Goal: Task Accomplishment & Management: Complete application form

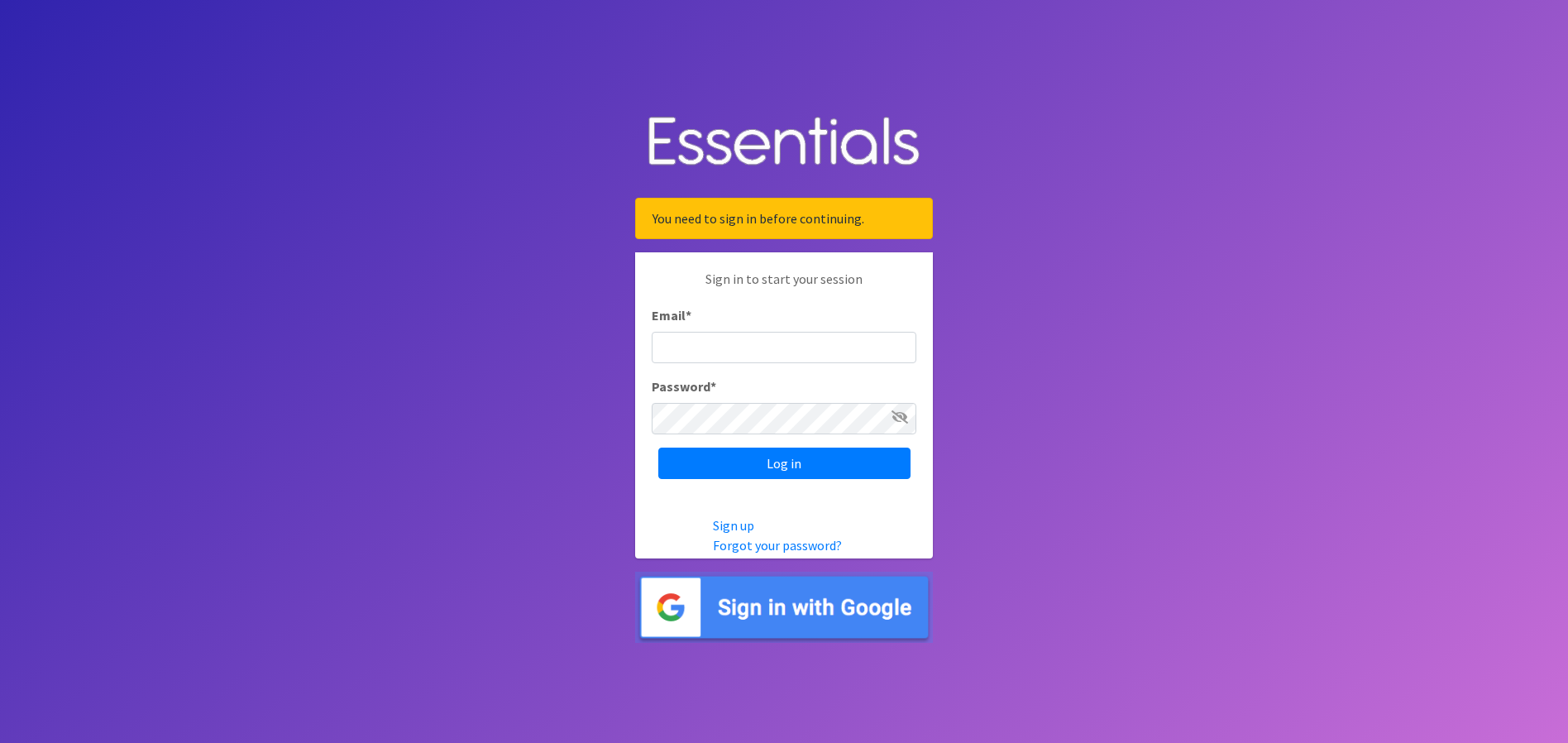
click at [691, 344] on input "Email *" at bounding box center [784, 347] width 264 height 31
type input "[EMAIL_ADDRESS][DOMAIN_NAME]"
click at [902, 411] on icon at bounding box center [900, 417] width 17 height 13
click at [831, 453] on input "Log in" at bounding box center [784, 463] width 252 height 31
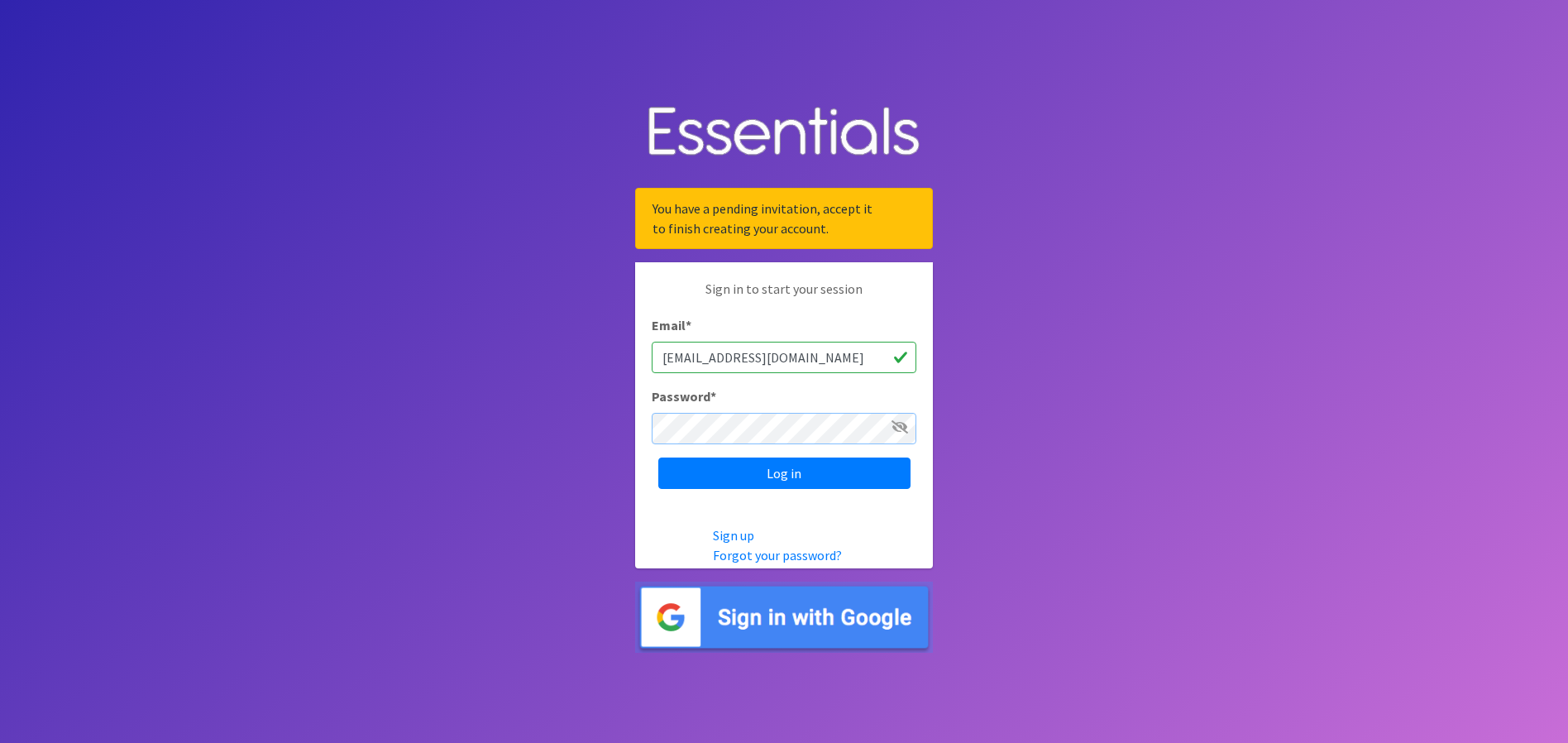
click at [658, 458] on input "Log in" at bounding box center [784, 473] width 252 height 31
click at [768, 555] on link "Forgot your password?" at bounding box center [777, 555] width 129 height 17
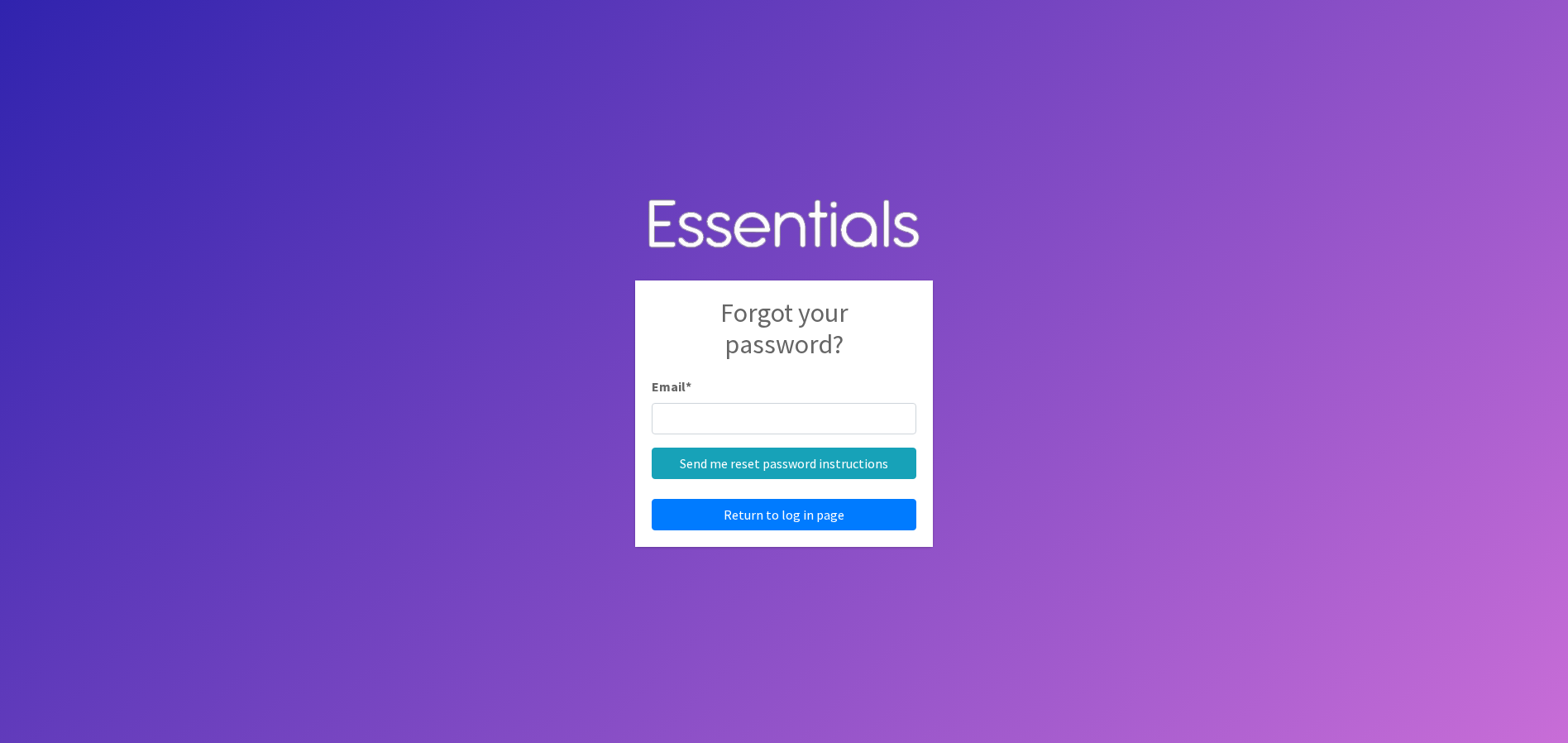
click at [672, 423] on input "Email *" at bounding box center [784, 418] width 264 height 31
type input "[EMAIL_ADDRESS][DOMAIN_NAME]"
click at [767, 469] on input "Send me reset password instructions" at bounding box center [784, 463] width 264 height 31
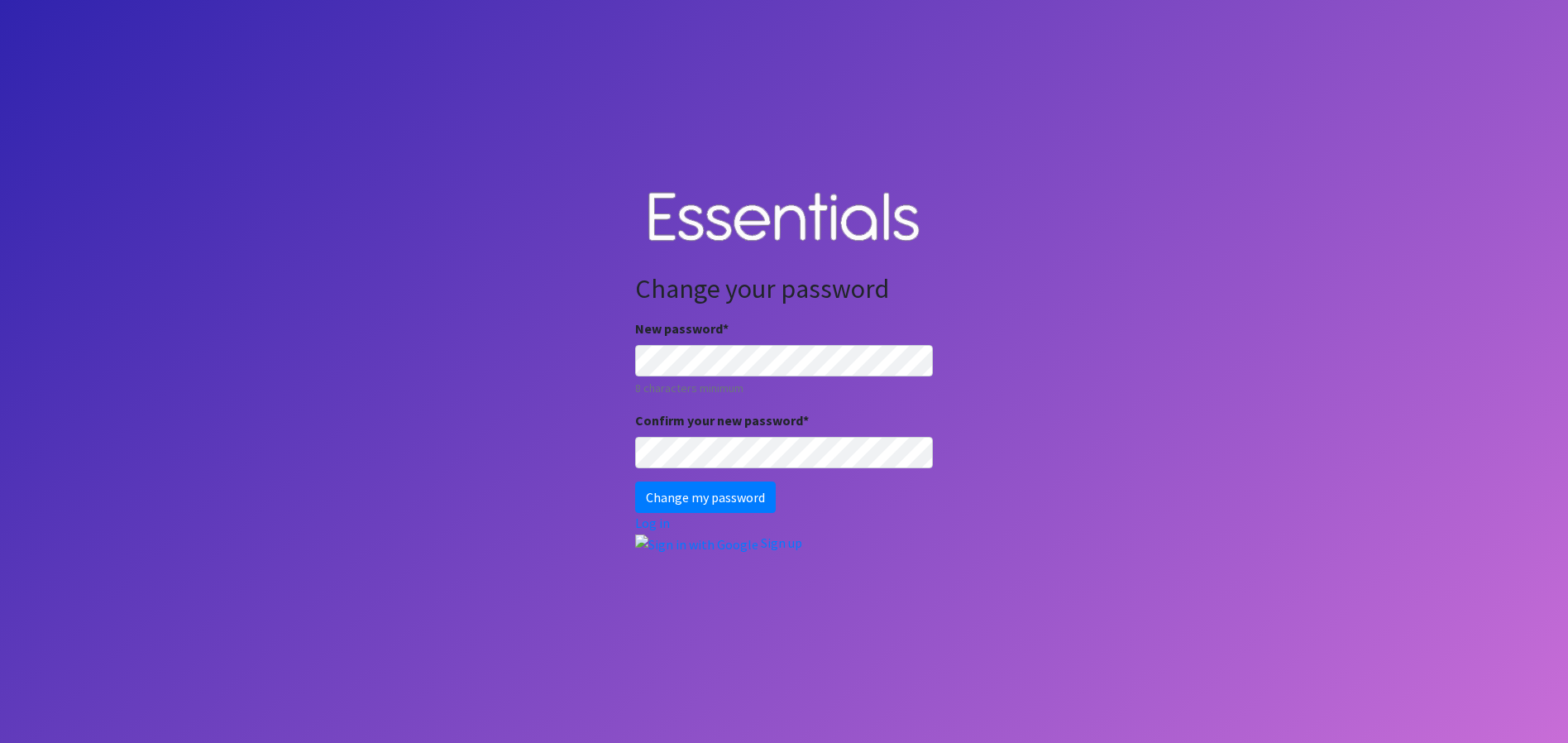
click at [592, 347] on body "Change your password New password * 8 characters minimum Confirm your new passw…" at bounding box center [784, 371] width 1568 height 743
click at [635, 482] on input "Change my password" at bounding box center [705, 497] width 141 height 31
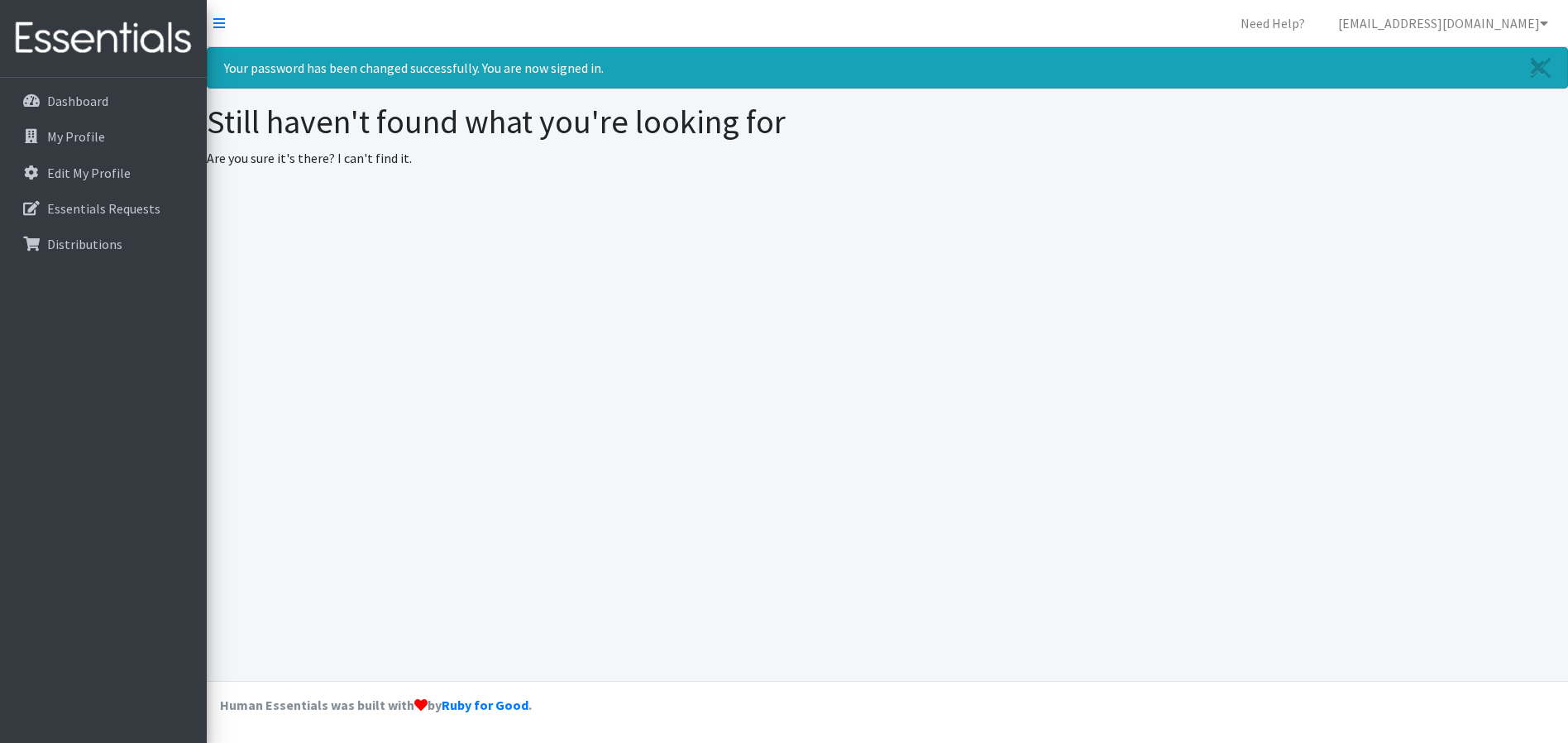
click at [325, 284] on div "Your password has been changed successfully. You are now signed in. Still haven…" at bounding box center [888, 364] width 1361 height 633
click at [100, 98] on p "Dashboard" at bounding box center [77, 101] width 61 height 17
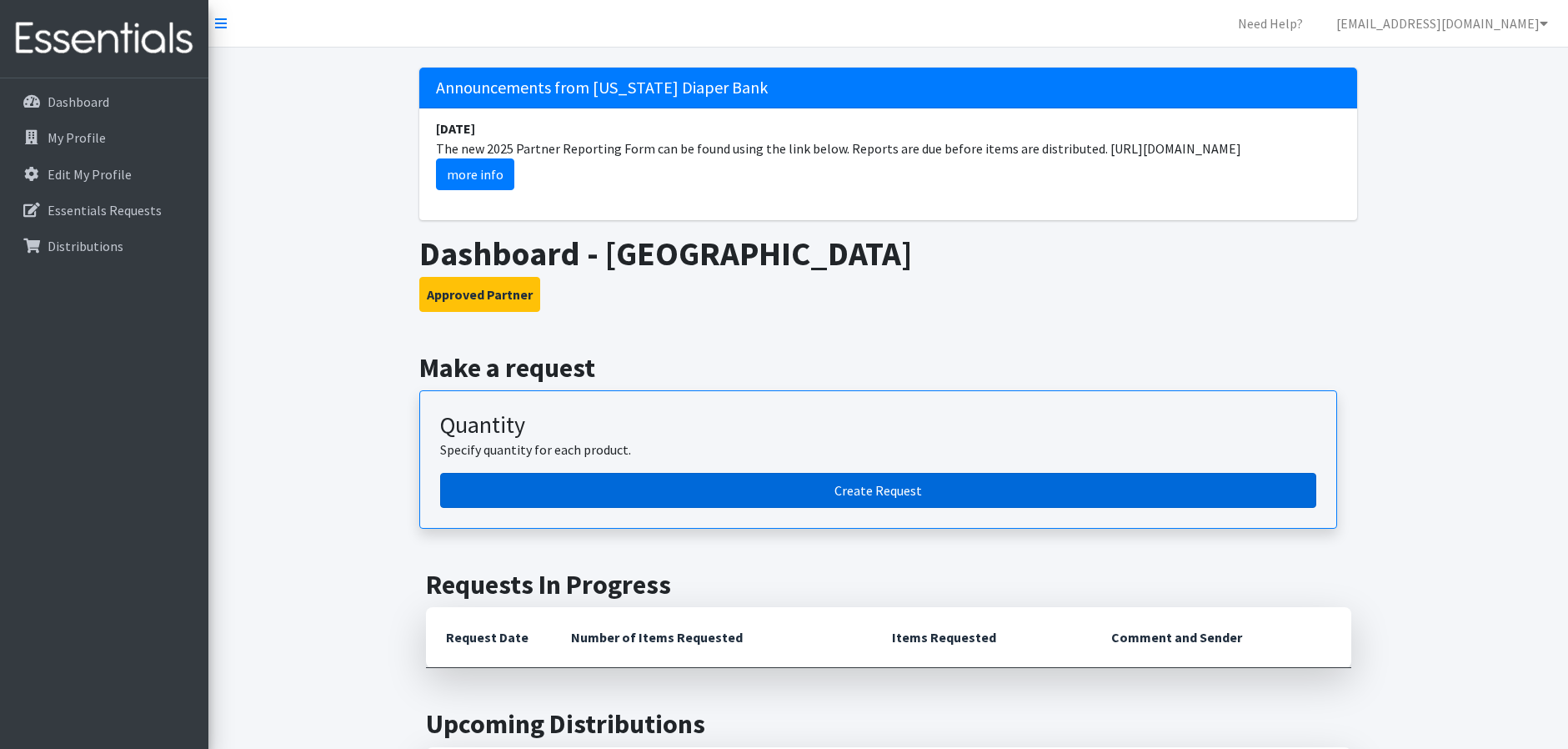
click at [729, 497] on link "Create Request" at bounding box center [878, 490] width 876 height 35
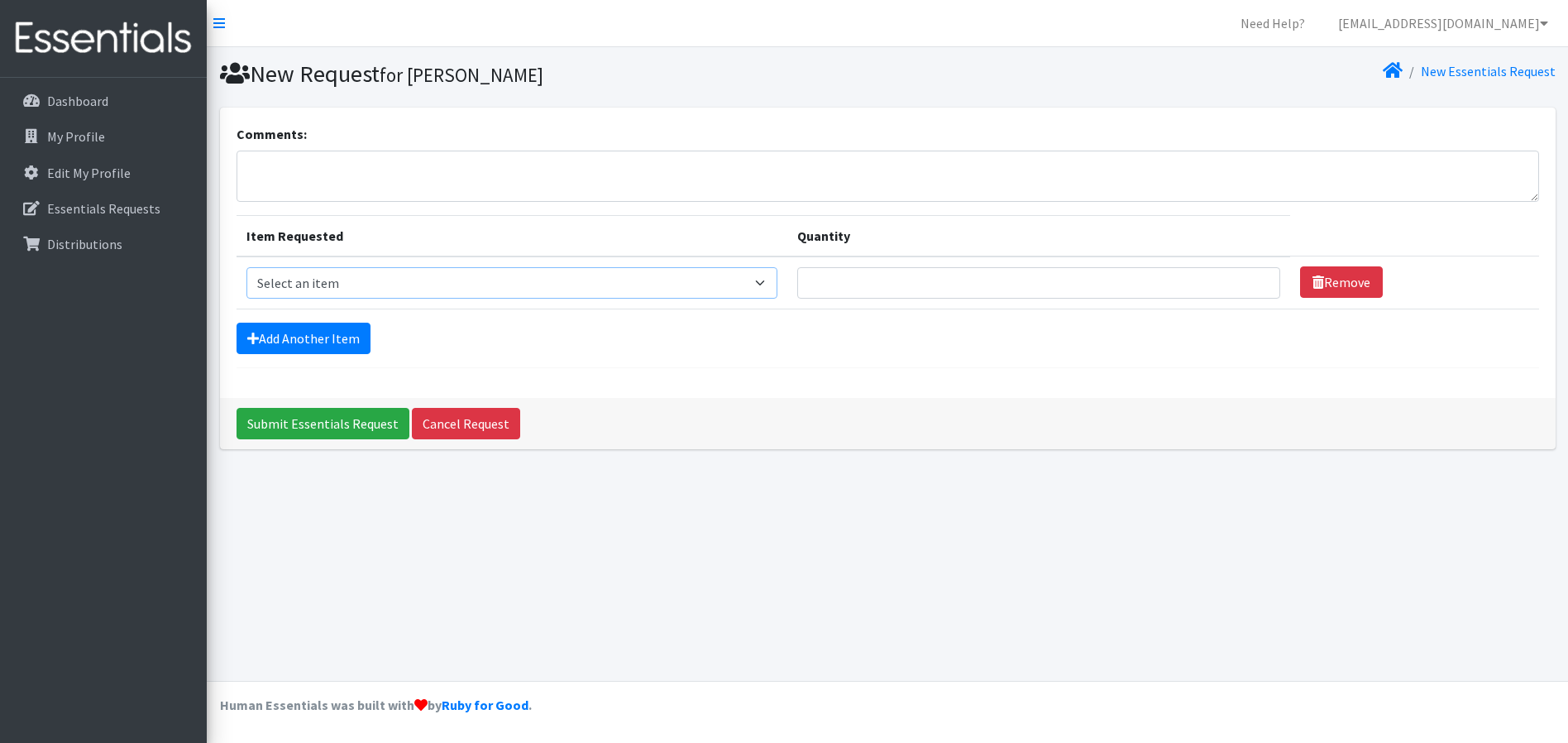
click at [345, 284] on select "Select an item Cloth Inserts (For Cloth Diapers) Kids (Newborn) Kids (Preemie) …" at bounding box center [512, 283] width 531 height 31
select select "5483"
click at [247, 267] on select "Select an item Cloth Inserts (For Cloth Diapers) Kids (Newborn) Kids (Preemie) …" at bounding box center [512, 283] width 531 height 31
click at [1020, 268] on td "Quantity" at bounding box center [1039, 282] width 503 height 52
type input "3"
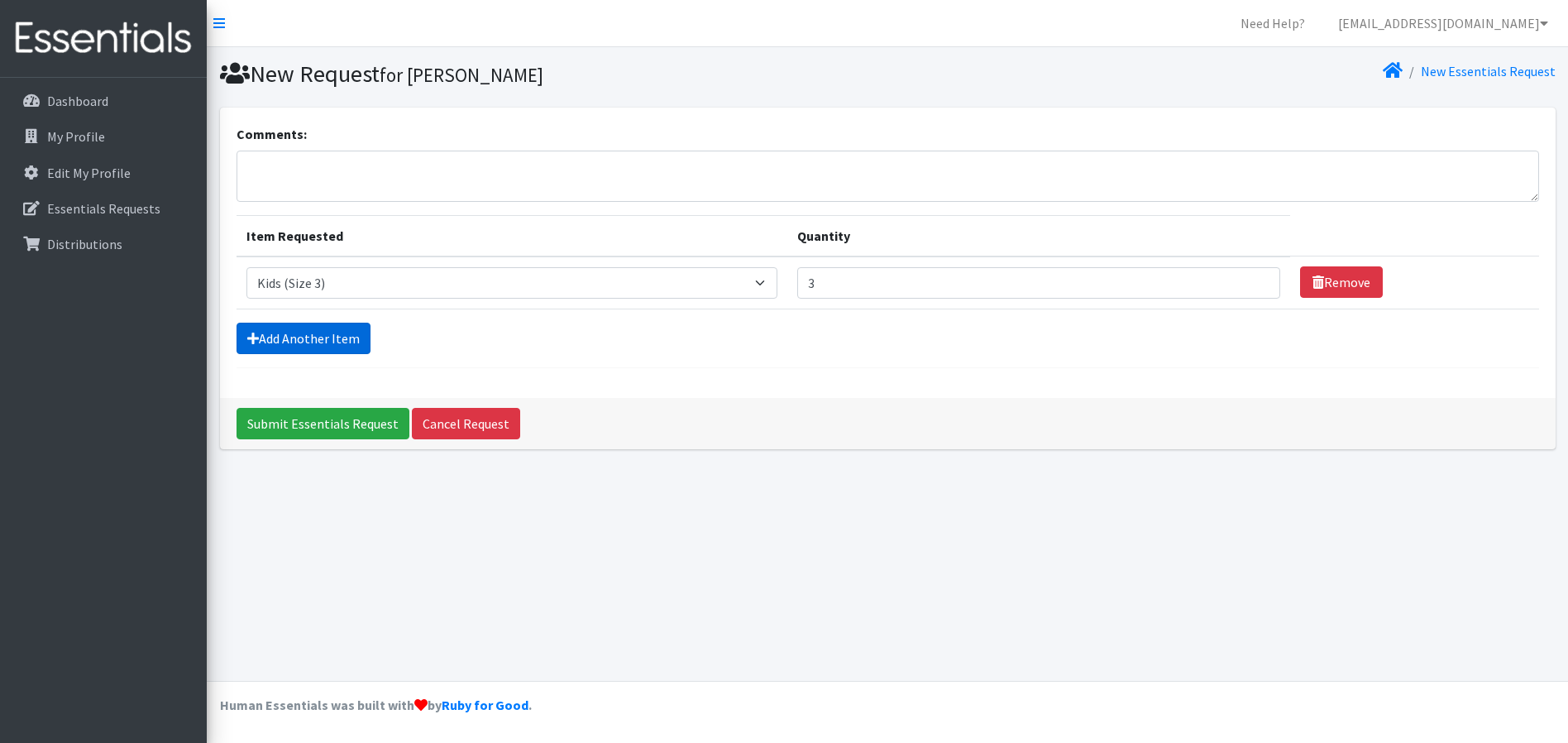
click at [279, 339] on link "Add Another Item" at bounding box center [304, 338] width 134 height 31
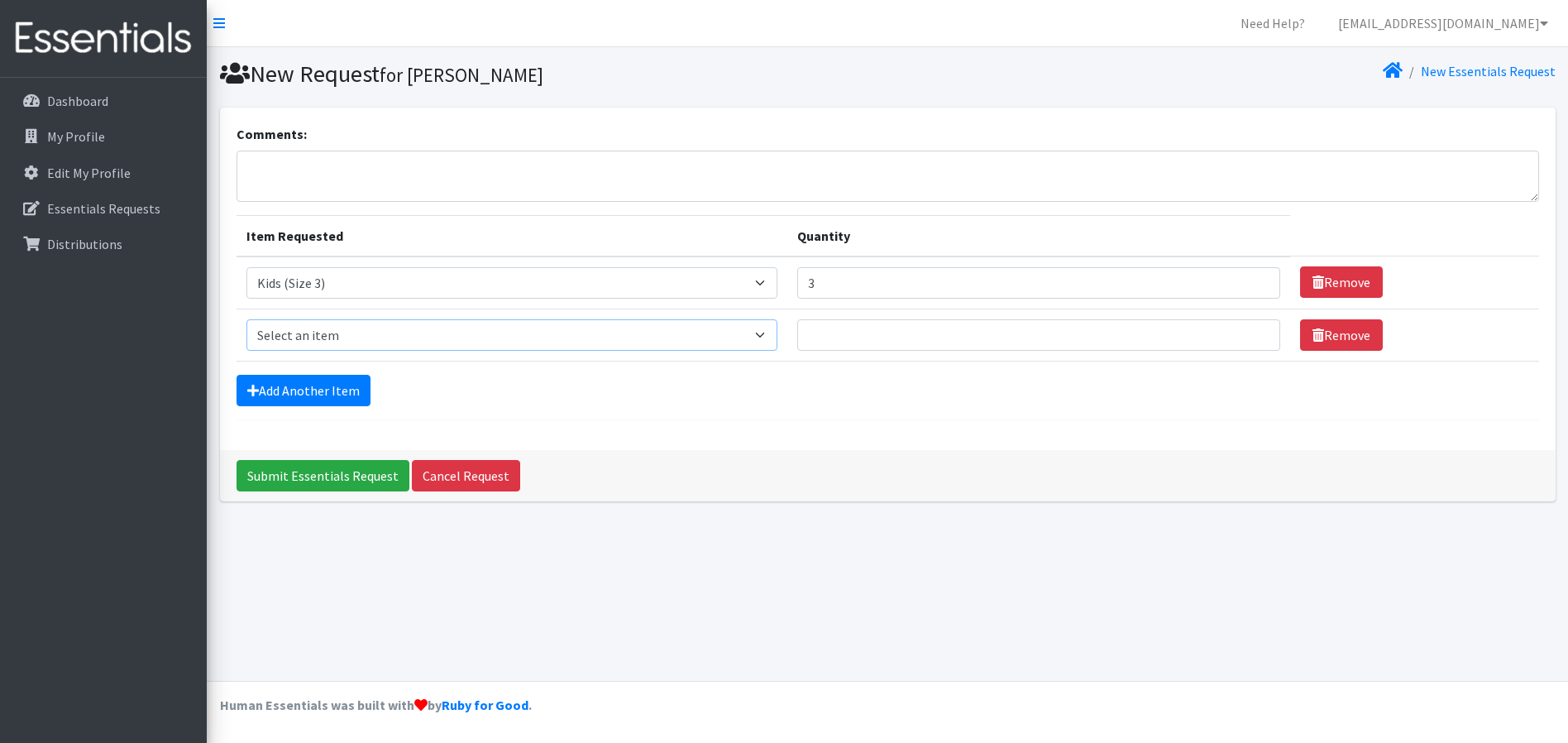
click at [370, 329] on select "Select an item Cloth Inserts (For Cloth Diapers) Kids (Newborn) Kids (Preemie) …" at bounding box center [512, 335] width 531 height 31
select select "5484"
click at [247, 319] on select "Select an item Cloth Inserts (For Cloth Diapers) Kids (Newborn) Kids (Preemie) …" at bounding box center [512, 335] width 531 height 31
click at [888, 332] on input "Quantity" at bounding box center [1039, 335] width 483 height 31
type input "4"
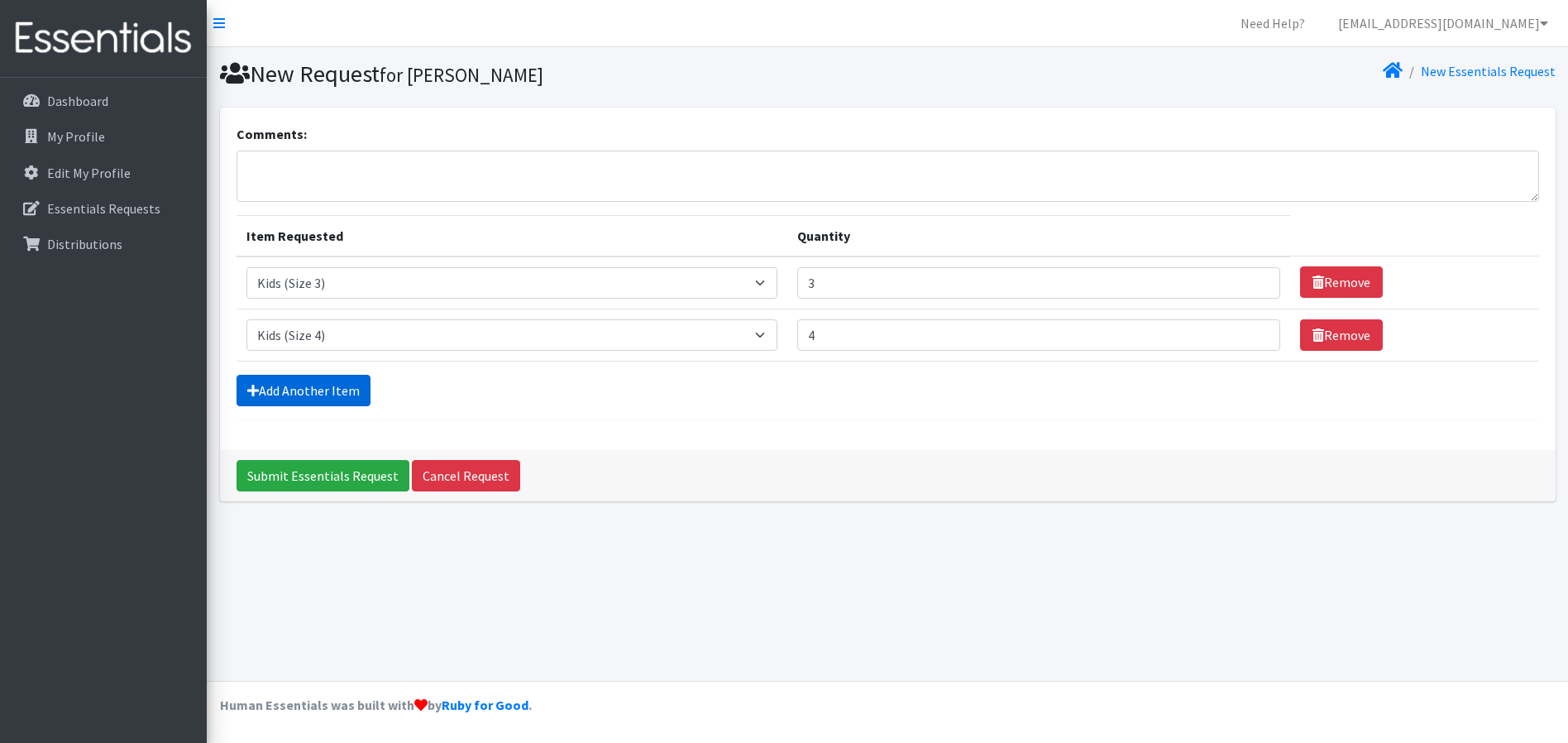
click at [326, 386] on link "Add Another Item" at bounding box center [304, 390] width 134 height 31
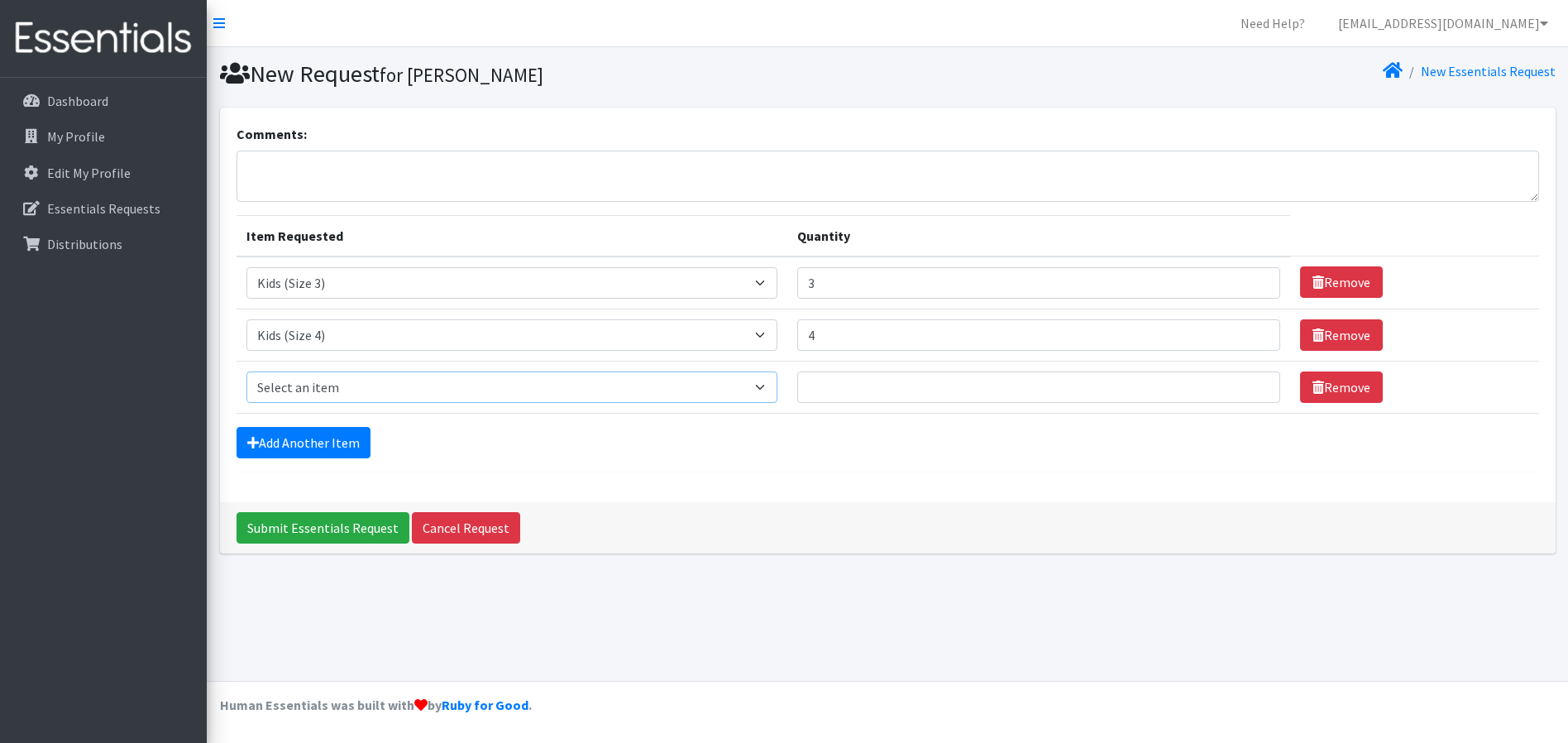
click at [319, 393] on select "Select an item Cloth Inserts (For Cloth Diapers) Kids (Newborn) Kids (Preemie) …" at bounding box center [512, 387] width 531 height 31
select select "5486"
click at [247, 371] on select "Select an item Cloth Inserts (For Cloth Diapers) Kids (Newborn) Kids (Preemie) …" at bounding box center [512, 387] width 531 height 31
click at [843, 394] on input "Quantity" at bounding box center [1039, 387] width 483 height 31
type input "5"
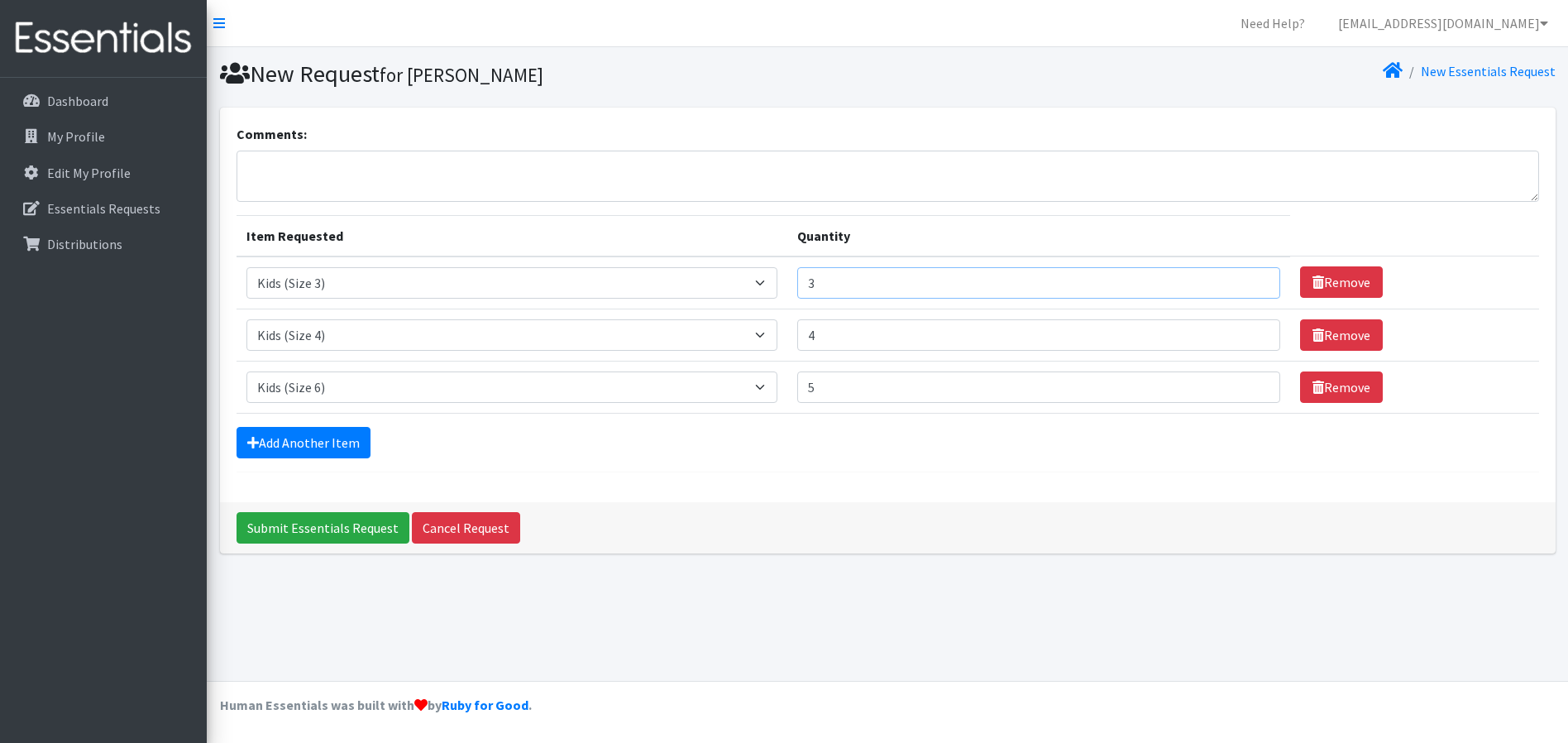
drag, startPoint x: 833, startPoint y: 284, endPoint x: 794, endPoint y: 293, distance: 40.0
click at [807, 294] on input "3" at bounding box center [1039, 283] width 483 height 31
type input "4"
type input "5"
drag, startPoint x: 841, startPoint y: 342, endPoint x: 814, endPoint y: 341, distance: 27.0
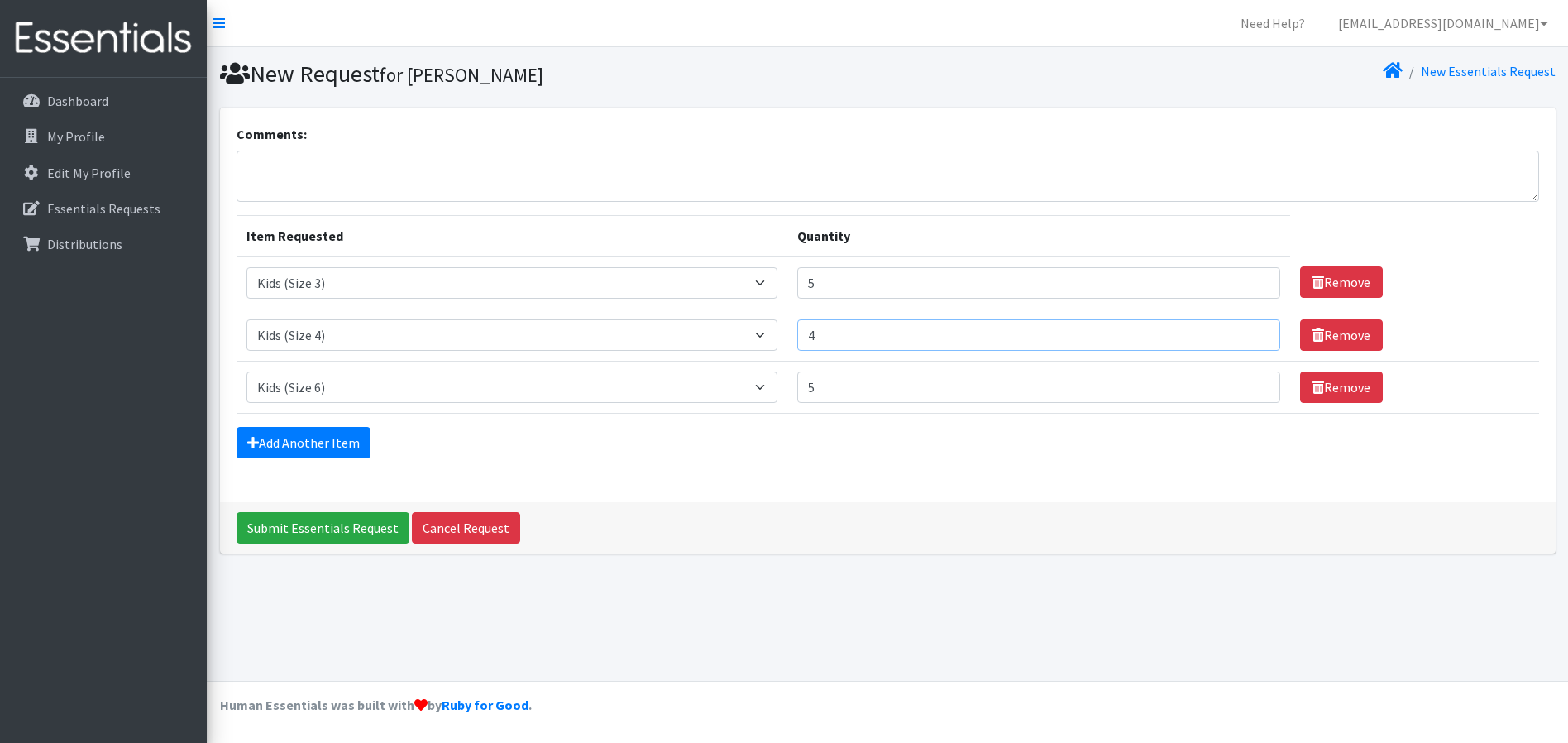
click at [814, 341] on input "4" at bounding box center [1039, 335] width 483 height 31
type input "5"
click at [303, 447] on link "Add Another Item" at bounding box center [304, 442] width 134 height 31
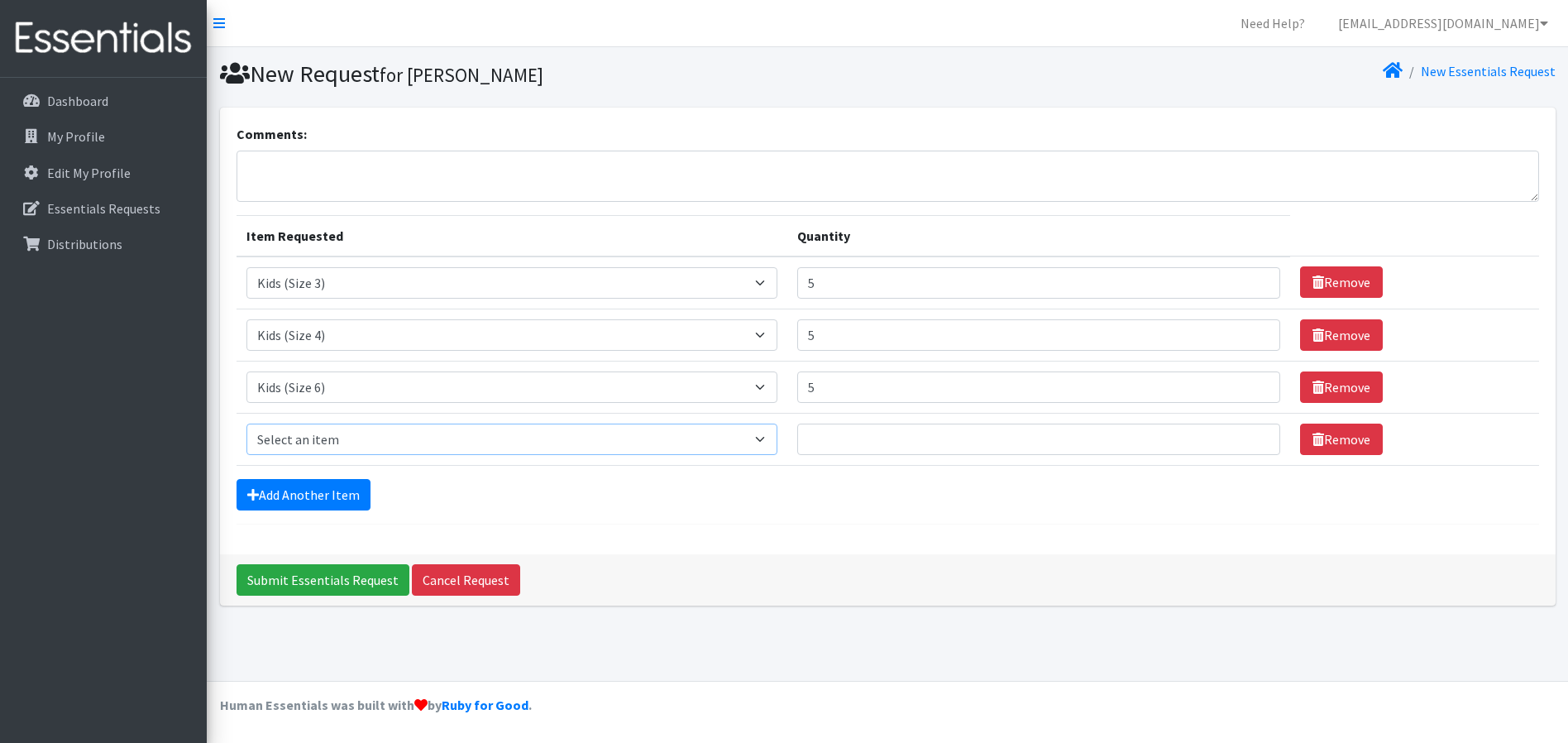
click at [320, 424] on select "Select an item Cloth Inserts (For Cloth Diapers) Kids (Newborn) Kids (Preemie) …" at bounding box center [512, 439] width 531 height 31
select select "5487"
click at [247, 424] on select "Select an item Cloth Inserts (For Cloth Diapers) Kids (Newborn) Kids (Preemie) …" at bounding box center [512, 439] width 531 height 31
click at [832, 441] on input "Quantity" at bounding box center [1039, 439] width 483 height 31
type input "3"
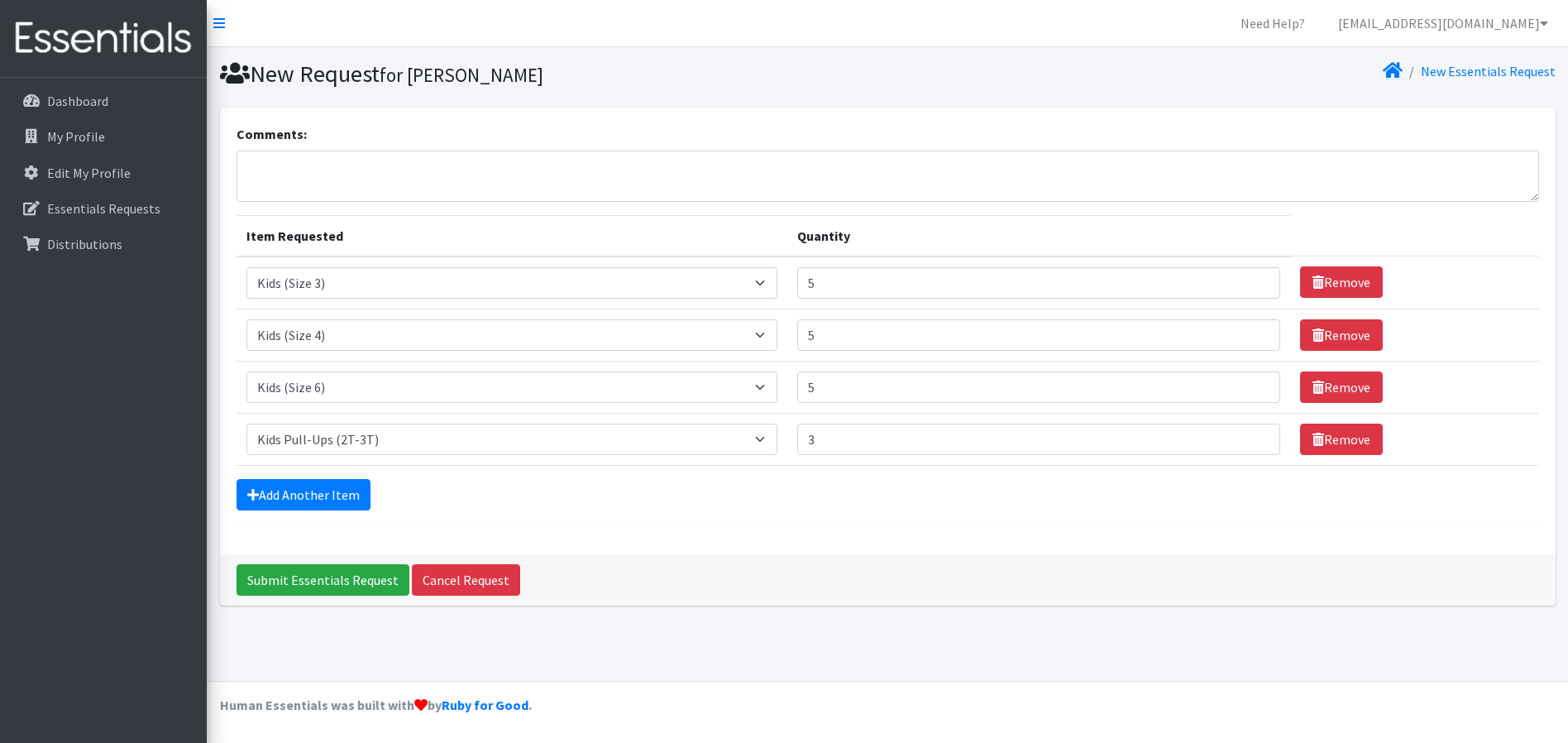
click at [749, 507] on div "Add Another Item" at bounding box center [888, 494] width 1303 height 31
click at [282, 495] on link "Add Another Item" at bounding box center [304, 494] width 134 height 31
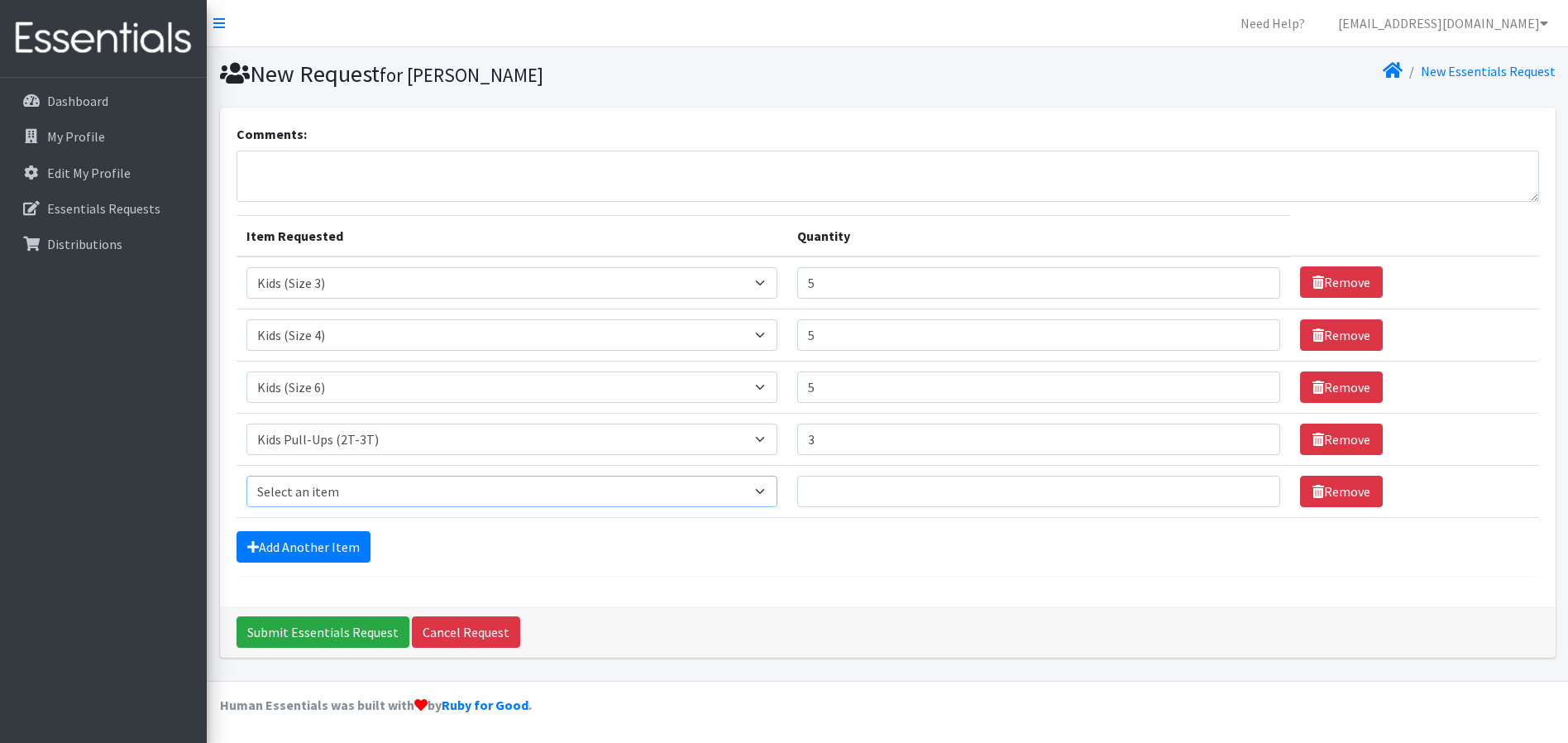
click at [311, 497] on select "Select an item Cloth Inserts (For Cloth Diapers) Kids (Newborn) Kids (Preemie) …" at bounding box center [512, 491] width 531 height 31
select select "5491"
click at [247, 475] on select "Select an item Cloth Inserts (For Cloth Diapers) Kids (Newborn) Kids (Preemie) …" at bounding box center [512, 491] width 531 height 31
click at [976, 503] on input "Quantity" at bounding box center [1039, 491] width 483 height 31
click at [845, 573] on form "Comments: Item Requested Quantity Item Requested Select an item Cloth Inserts (…" at bounding box center [888, 350] width 1303 height 452
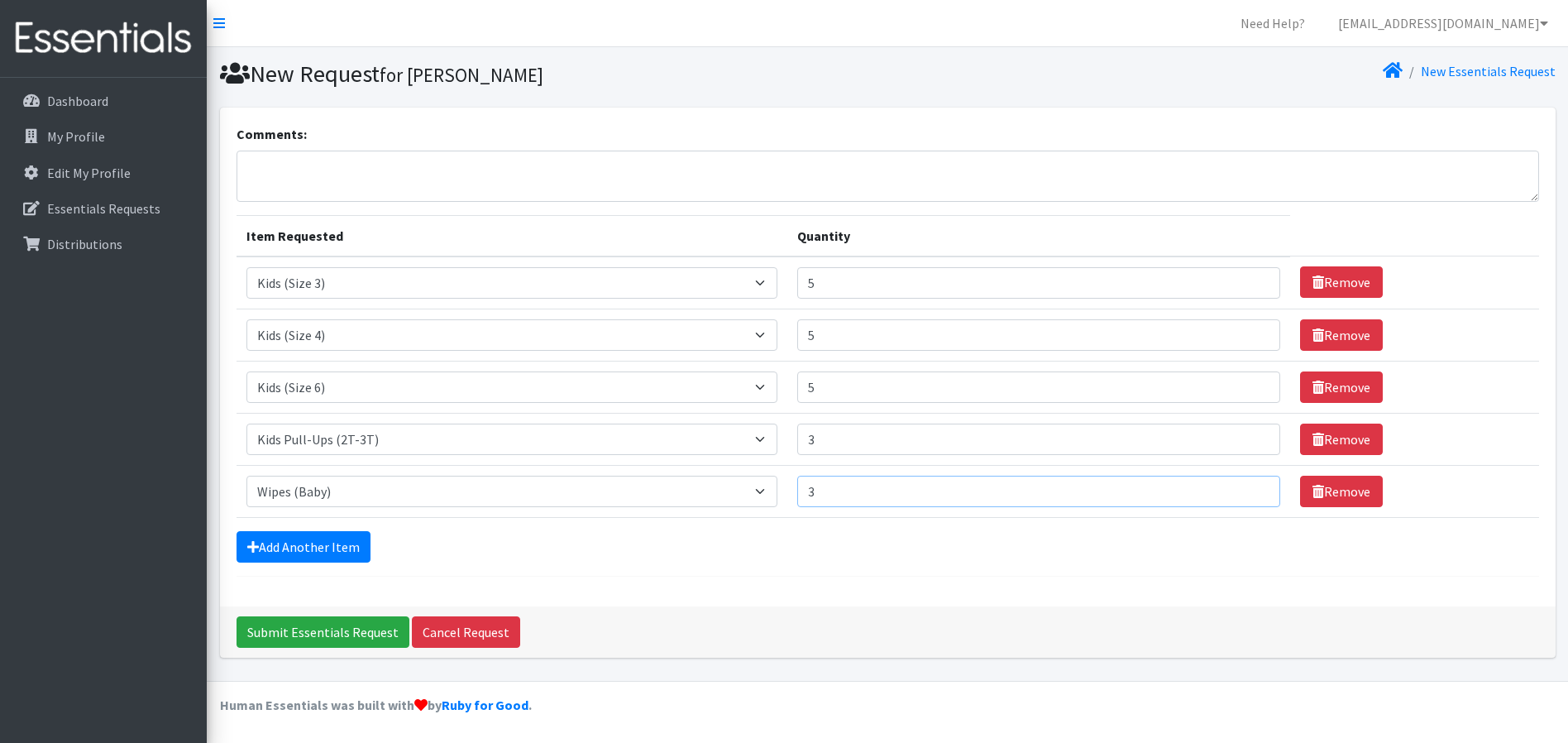
drag, startPoint x: 849, startPoint y: 495, endPoint x: 787, endPoint y: 495, distance: 62.0
click at [788, 496] on tr "Item Requested Select an item Cloth Inserts (For Cloth Diapers) Kids (Newborn) …" at bounding box center [888, 491] width 1303 height 52
type input "5"
click at [375, 173] on textarea "Comments:" at bounding box center [888, 176] width 1303 height 52
drag, startPoint x: 453, startPoint y: 167, endPoint x: 389, endPoint y: 179, distance: 65.1
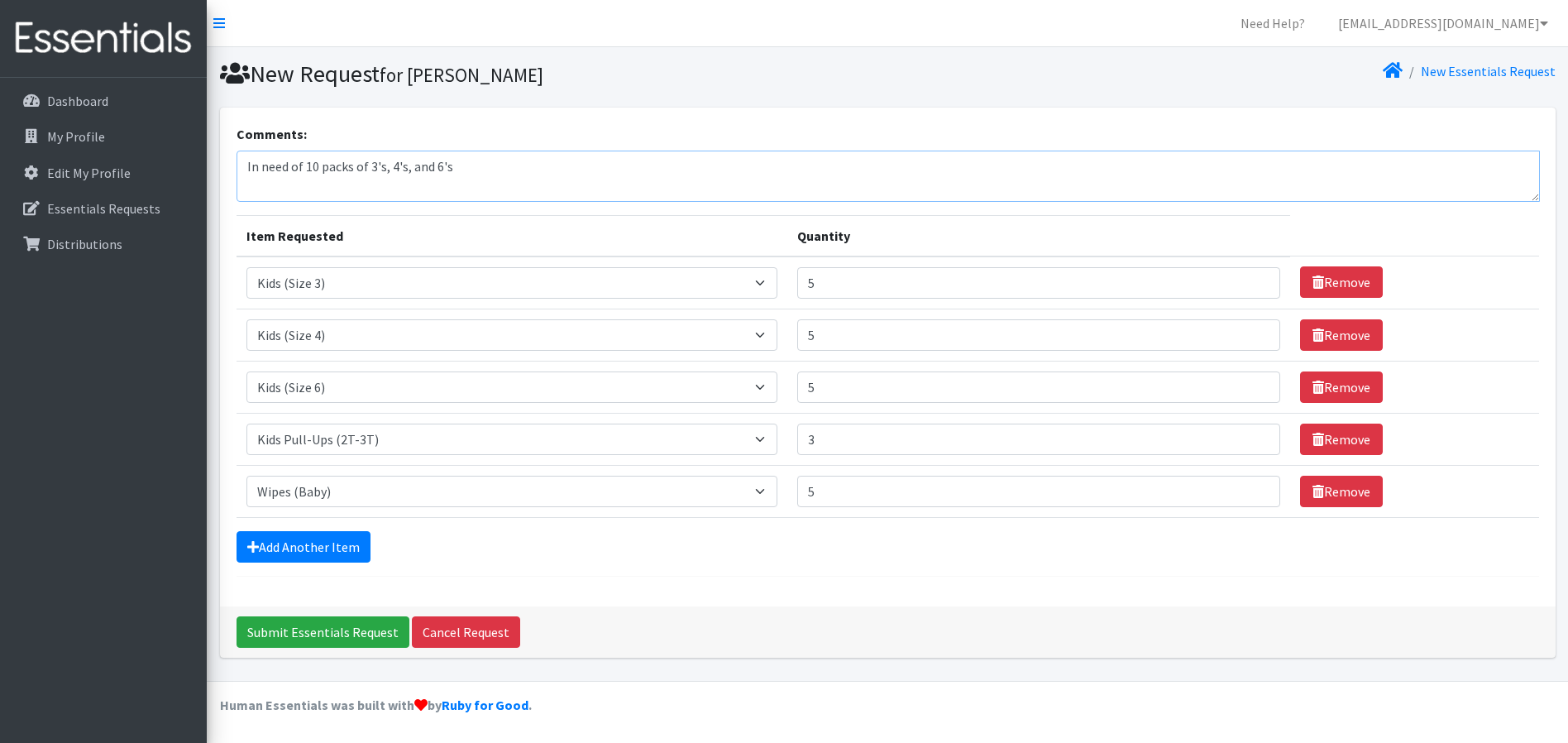
click at [381, 170] on textarea "In need of 10 packs of 3's, 4's, and 6's" at bounding box center [889, 176] width 1304 height 52
type textarea "In need of 10 packs of 3's & 4's."
drag, startPoint x: 819, startPoint y: 391, endPoint x: 808, endPoint y: 395, distance: 11.7
click at [808, 395] on input "5" at bounding box center [1039, 387] width 483 height 31
type input "7"
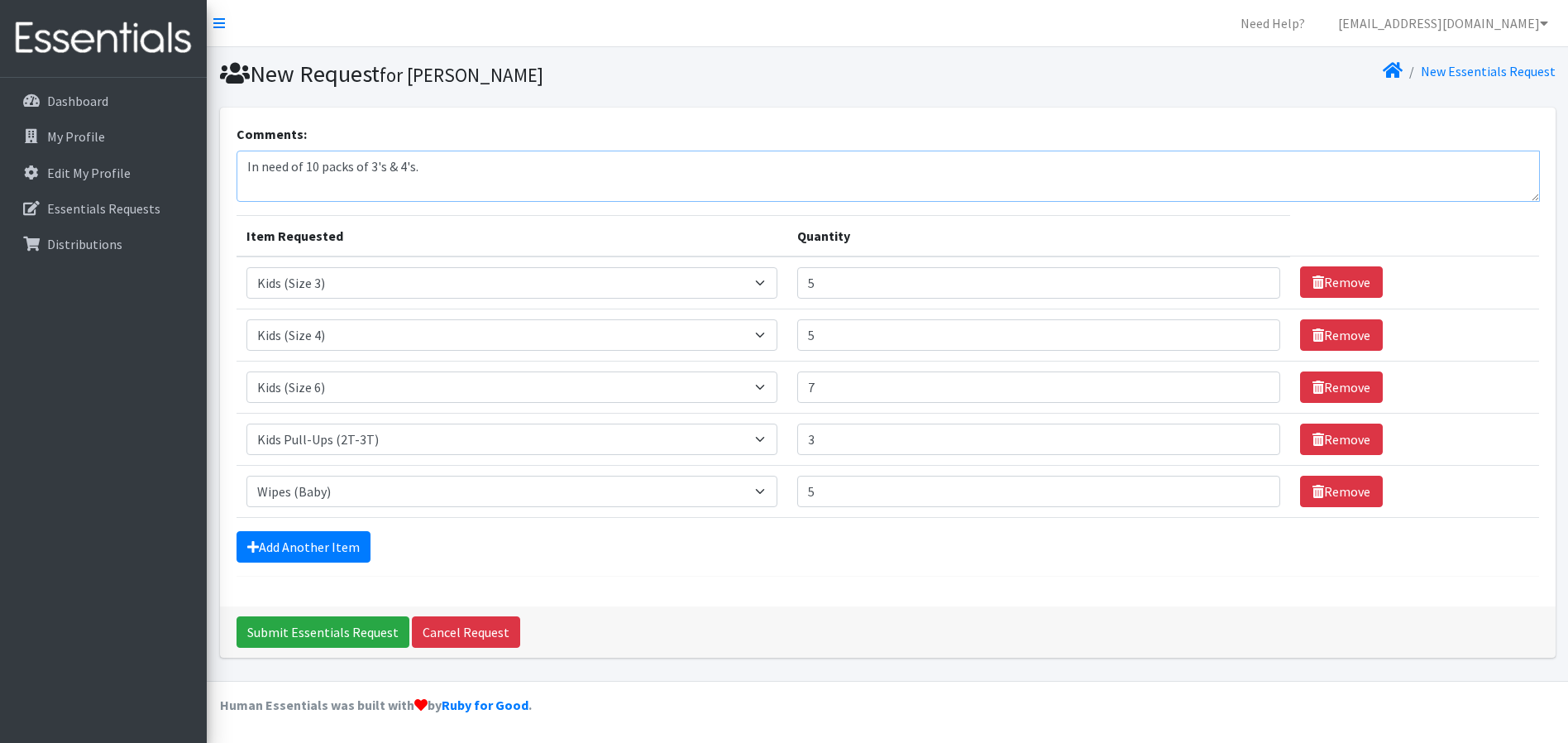
click at [492, 165] on textarea "In need of 10 packs of 3's & 4's." at bounding box center [889, 176] width 1304 height 52
click at [711, 171] on textarea "In need of 10 packs of 3's & 4's. 14 packs of 6's and 6 packs of 2T-3T's. Appro…" at bounding box center [889, 176] width 1304 height 52
click at [475, 573] on form "Comments: In need of 10 packs of 3's & 4's. 14 packs of 6's and 6 packs of 2T-3…" at bounding box center [888, 350] width 1303 height 452
click at [936, 159] on textarea "In need of 10 packs of 3's & 4's. 14 packs of 6's and 6 packs of 2T-3T's. Appro…" at bounding box center [889, 176] width 1304 height 52
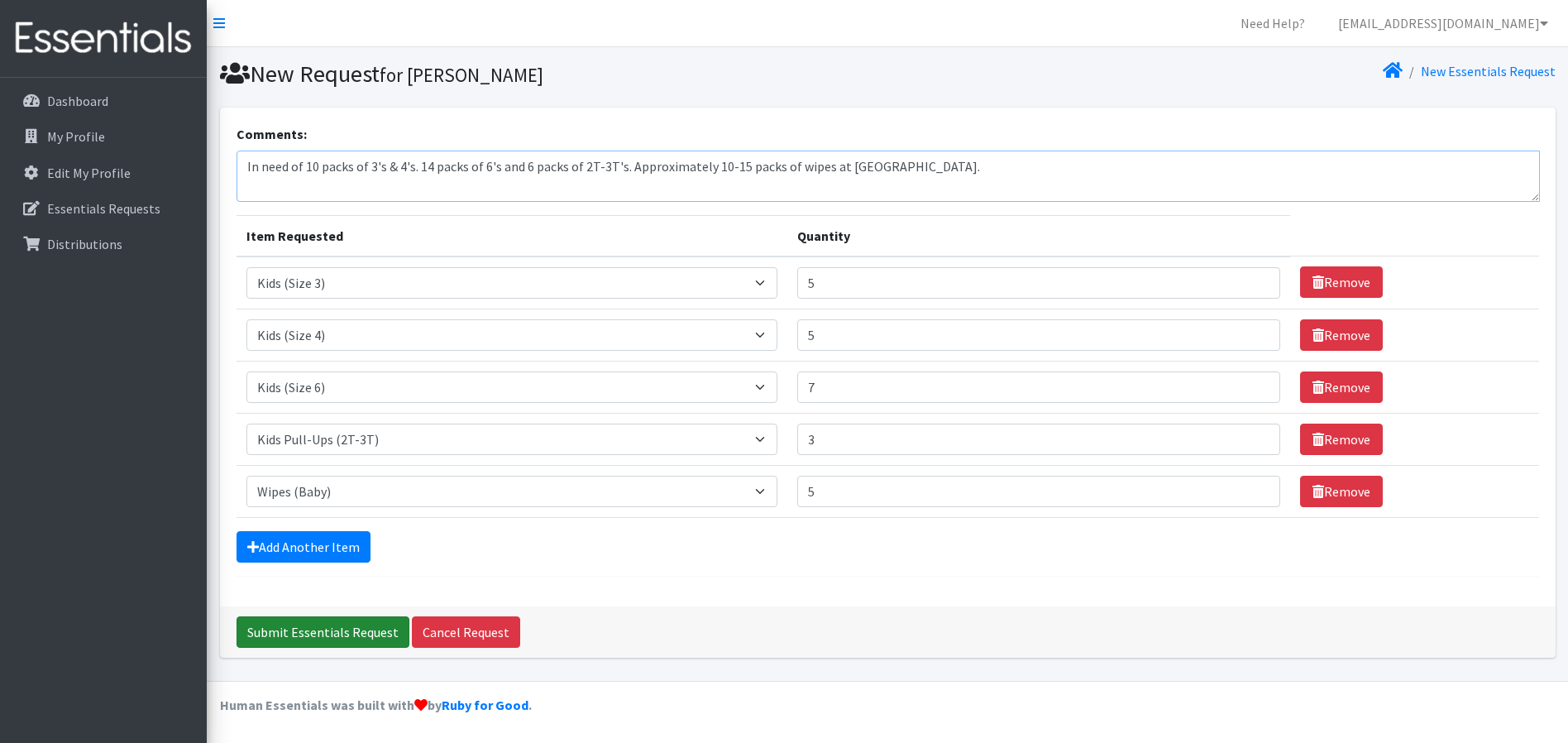
type textarea "In need of 10 packs of 3's & 4's. 14 packs of 6's and 6 packs of 2T-3T's. Appro…"
click at [355, 634] on input "Submit Essentials Request" at bounding box center [323, 632] width 173 height 31
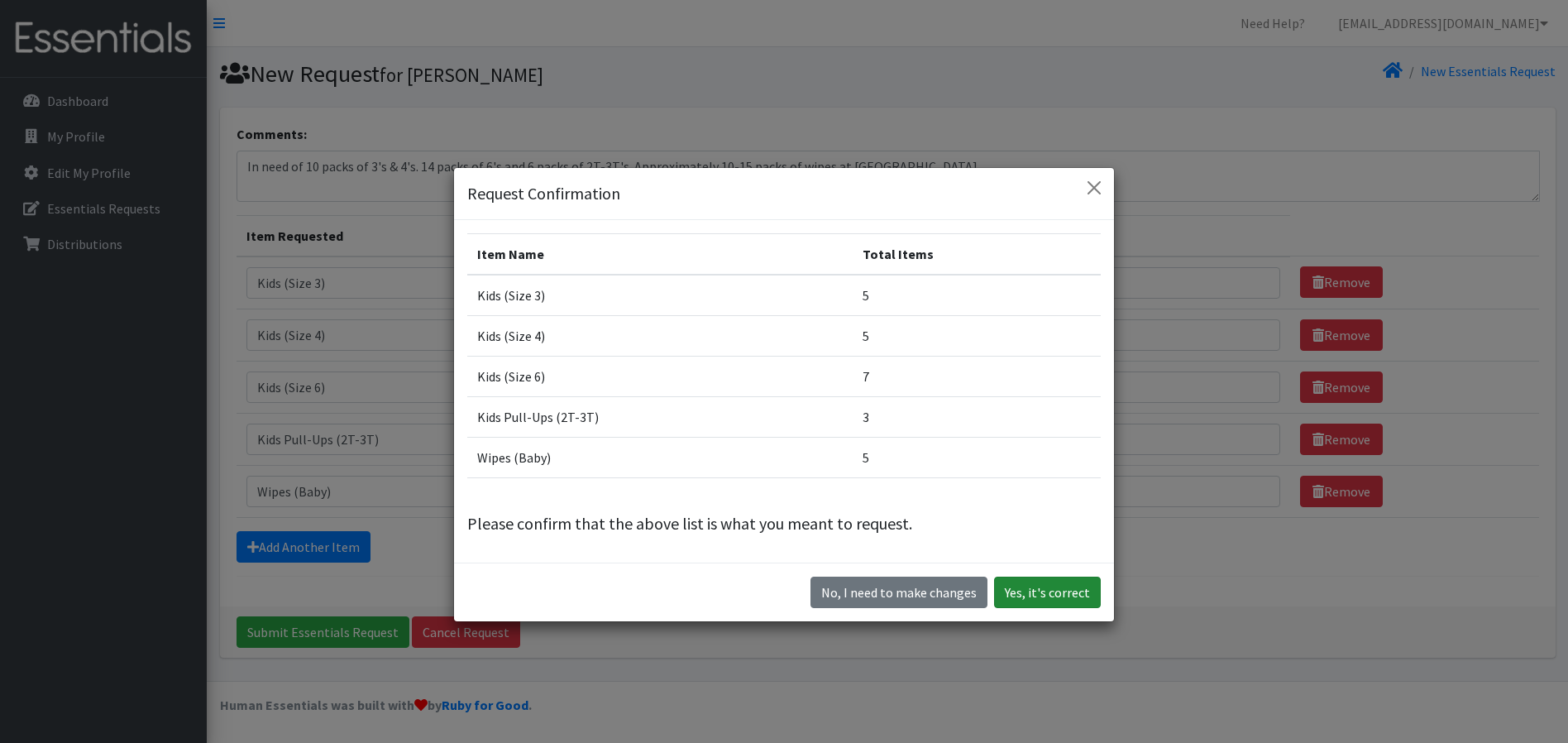
click at [1037, 597] on button "Yes, it's correct" at bounding box center [1048, 592] width 107 height 31
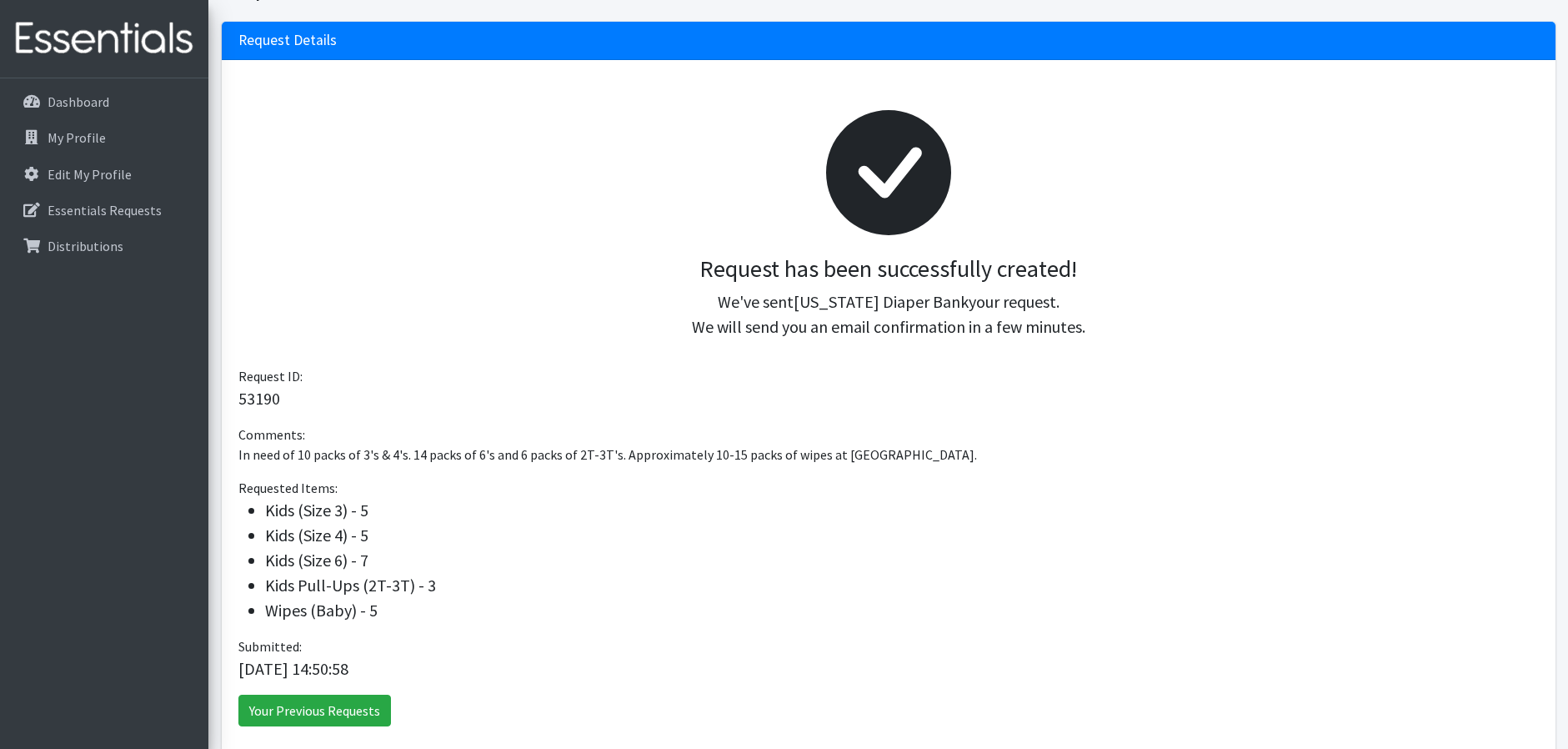
scroll to position [226, 0]
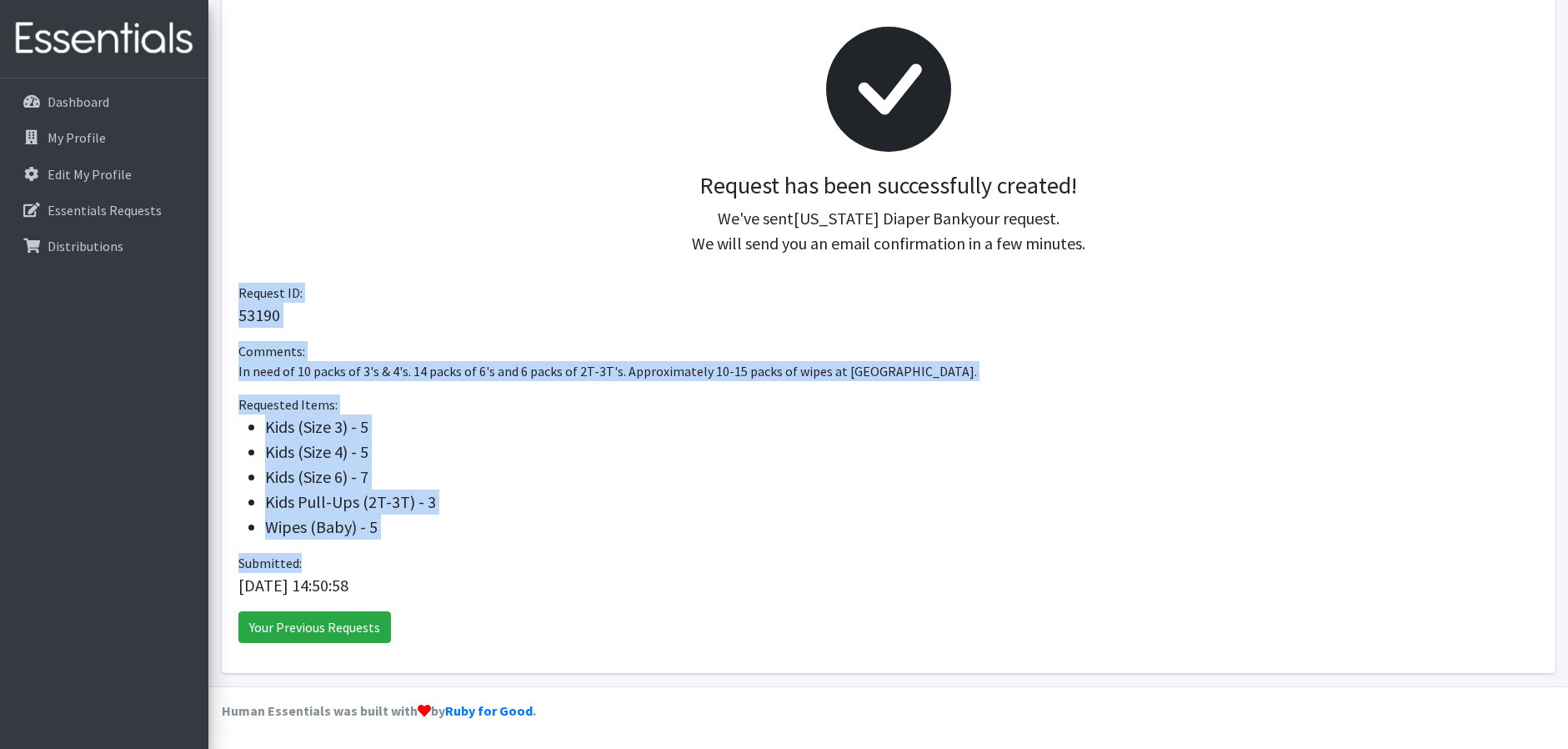
drag, startPoint x: 528, startPoint y: 562, endPoint x: 227, endPoint y: 302, distance: 397.7
click at [227, 302] on div "Request has been successfully created! We've sent [US_STATE] Diaper Bank your r…" at bounding box center [888, 325] width 1333 height 697
click at [1026, 544] on div "Request has been successfully created! We've sent [US_STATE] Diaper Bank your r…" at bounding box center [888, 325] width 1333 height 697
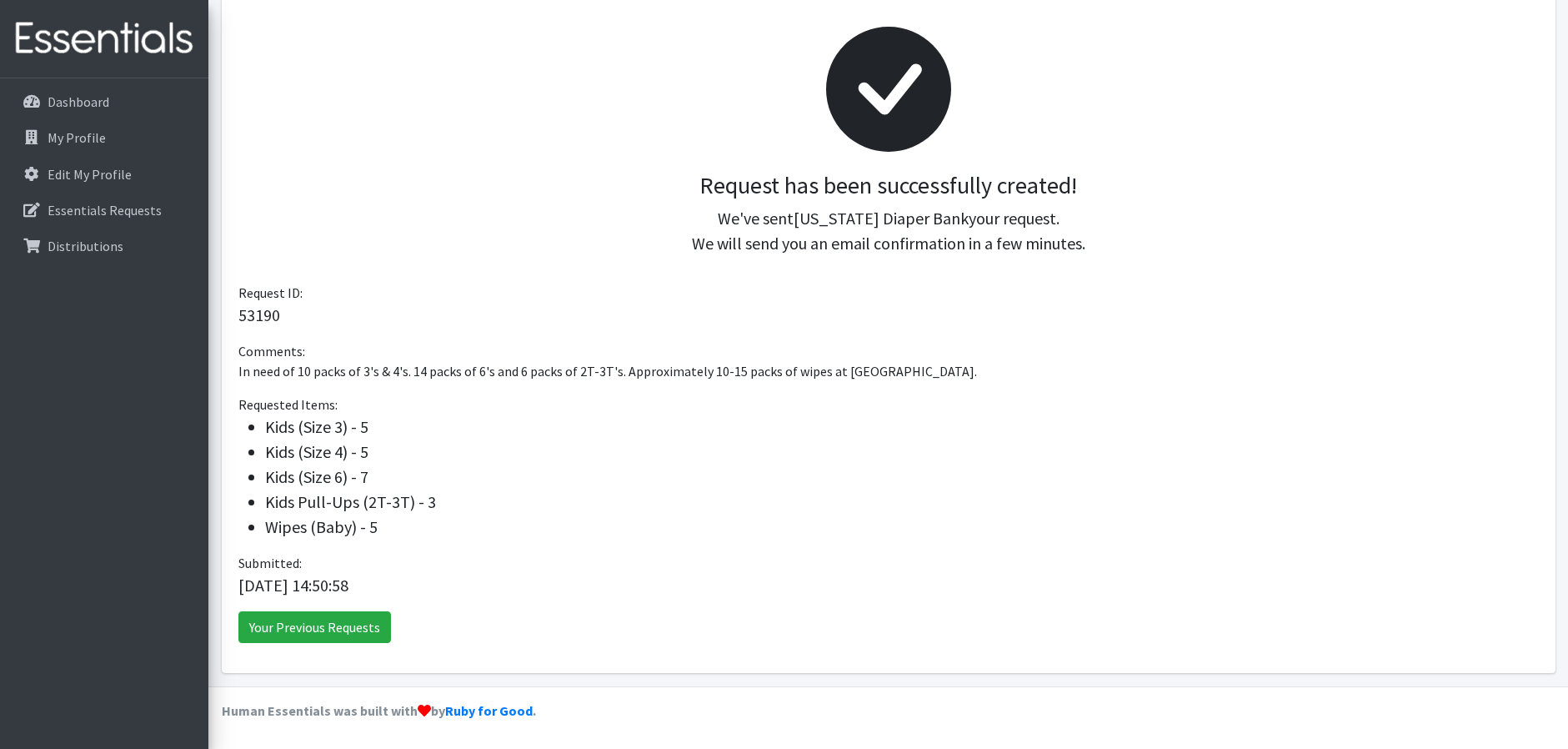
click at [225, 267] on div "Request has been successfully created! We've sent [US_STATE] Diaper Bank your r…" at bounding box center [888, 325] width 1333 height 697
